Goal: Transaction & Acquisition: Subscribe to service/newsletter

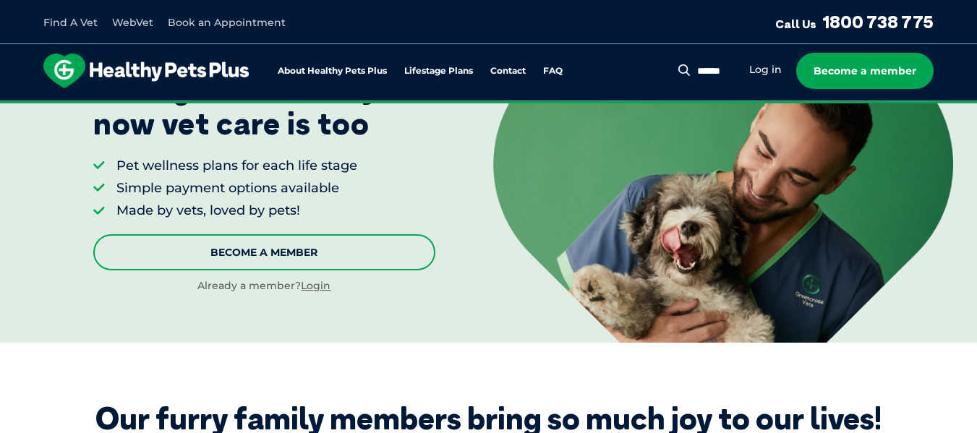
click at [379, 250] on link "Become A Member" at bounding box center [264, 252] width 343 height 36
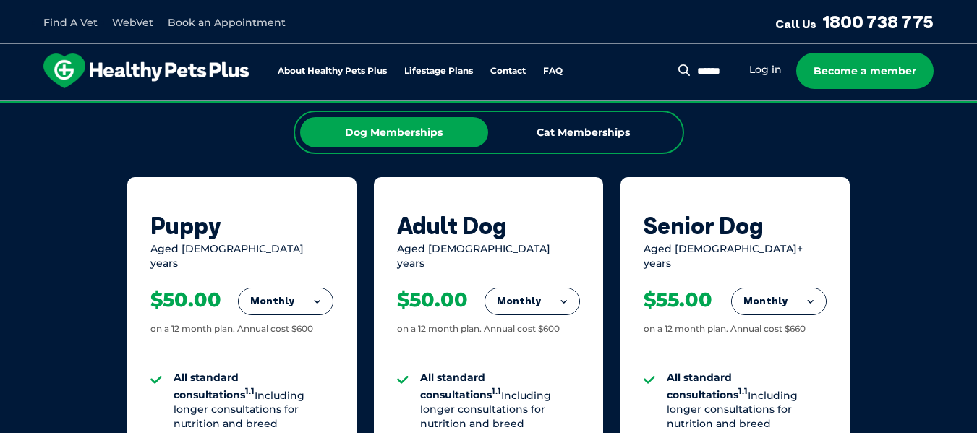
scroll to position [904, 0]
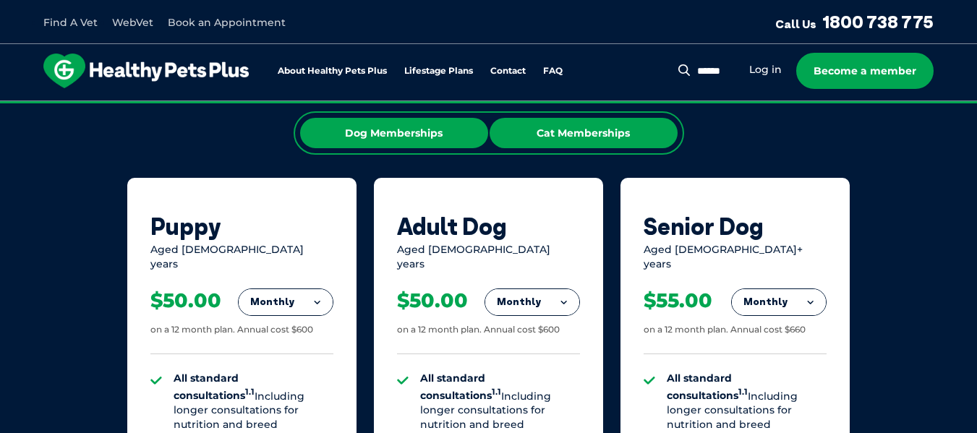
click at [608, 142] on div "Cat Memberships" at bounding box center [583, 133] width 188 height 30
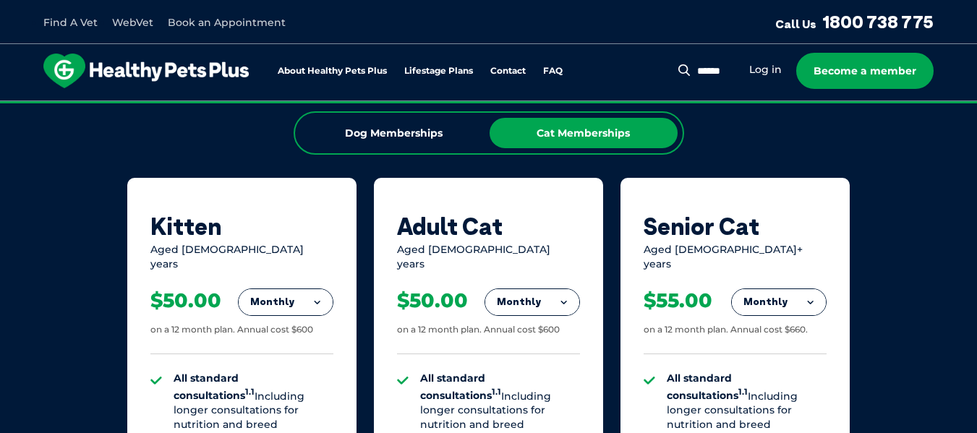
click at [286, 289] on button "Monthly" at bounding box center [286, 302] width 94 height 26
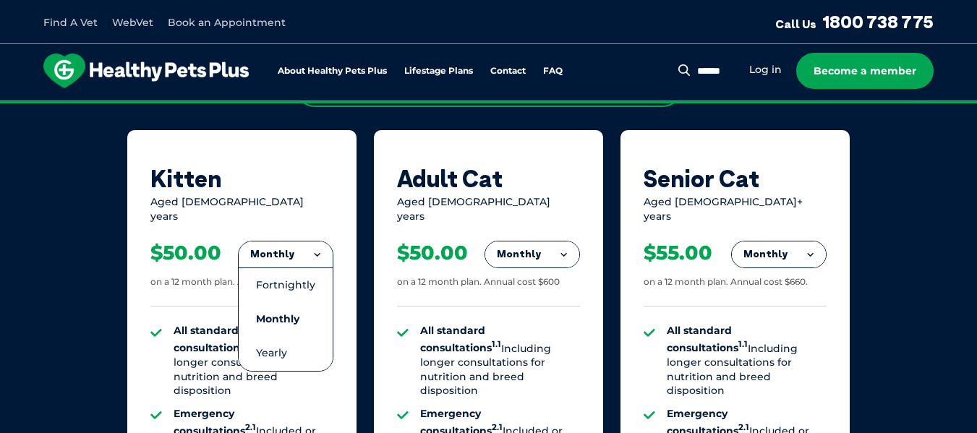
scroll to position [954, 0]
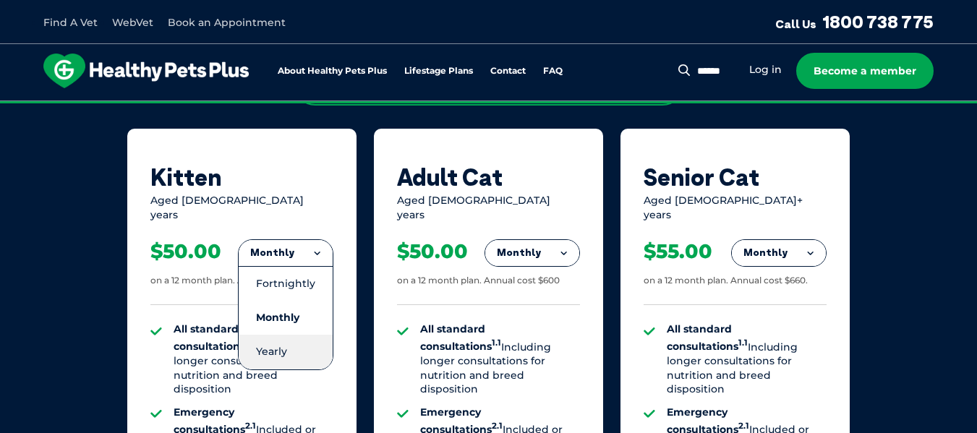
click at [291, 335] on li "Yearly" at bounding box center [286, 352] width 94 height 34
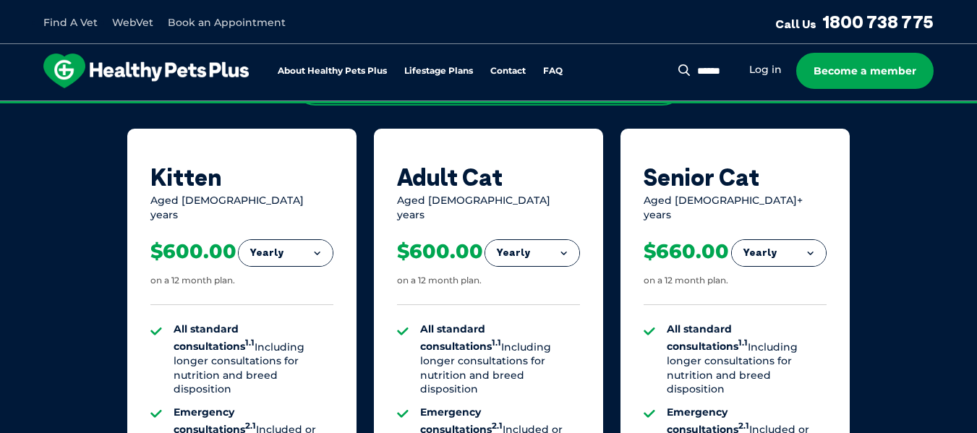
click at [304, 246] on button "Yearly" at bounding box center [286, 253] width 94 height 26
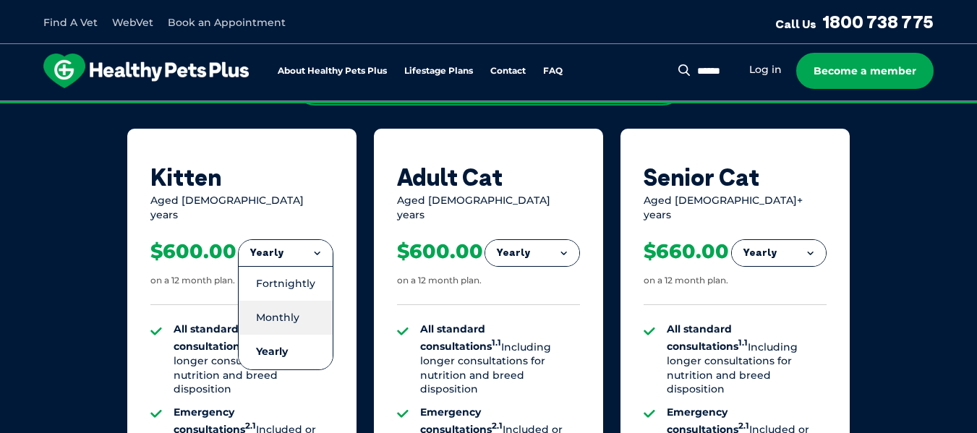
click at [295, 307] on li "Monthly" at bounding box center [286, 318] width 94 height 34
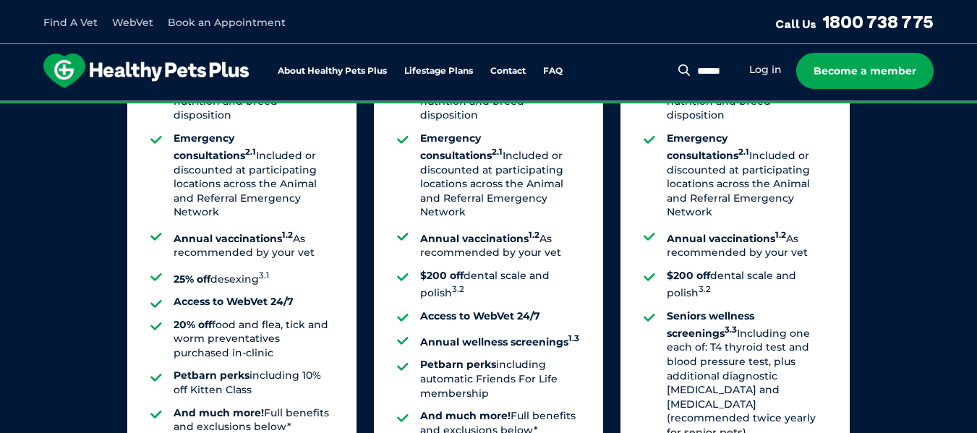
scroll to position [1309, 0]
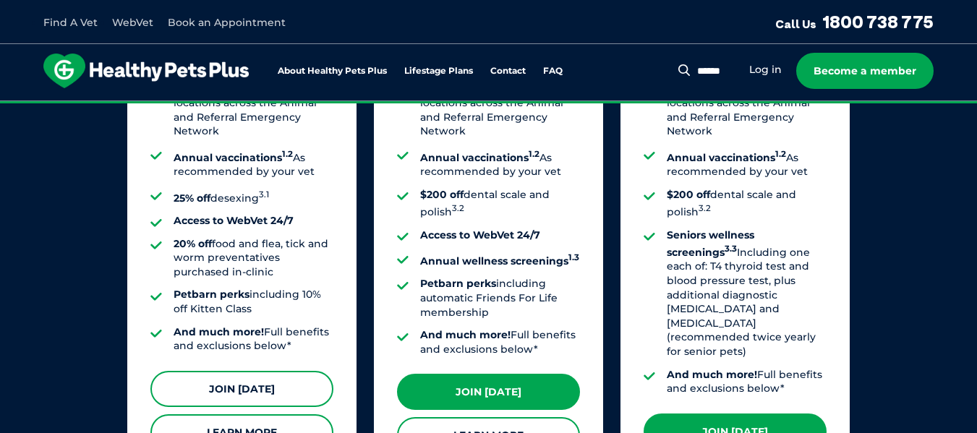
click at [279, 371] on link "Join [DATE]" at bounding box center [241, 389] width 183 height 36
